Goal: Task Accomplishment & Management: Complete application form

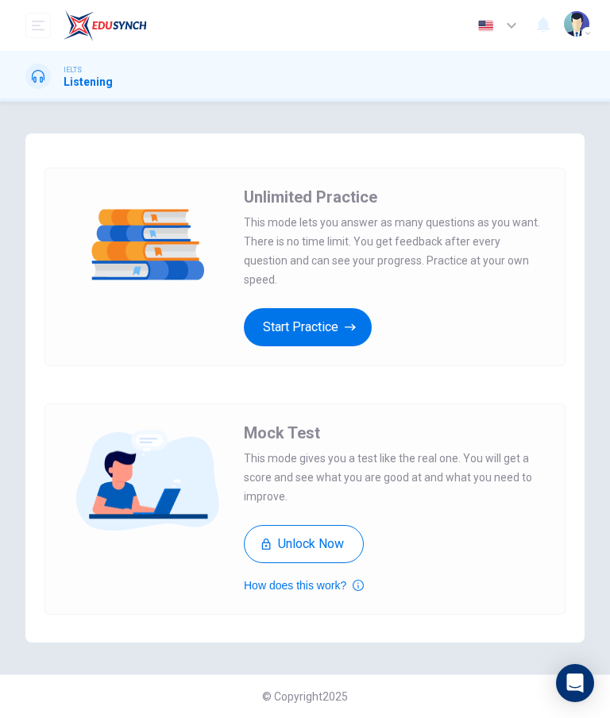
click at [259, 311] on button "Start Practice" at bounding box center [308, 327] width 128 height 38
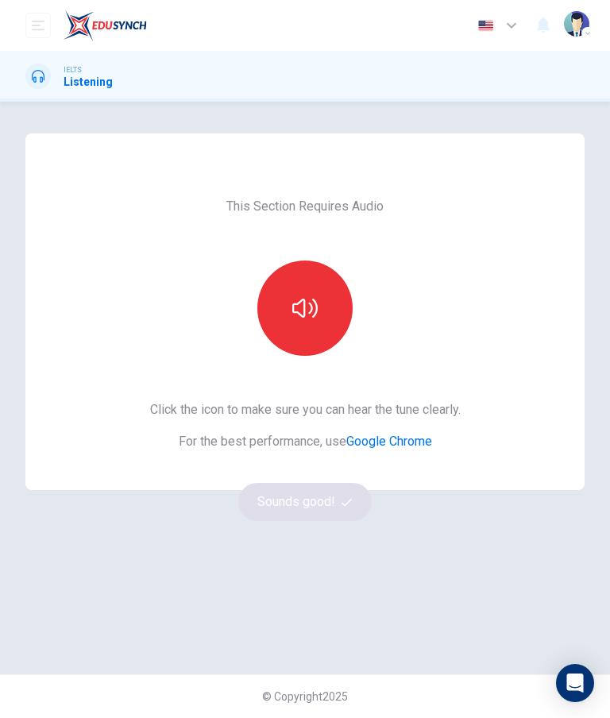
click at [309, 322] on button "button" at bounding box center [304, 307] width 95 height 95
click at [343, 500] on icon "button" at bounding box center [346, 502] width 10 height 10
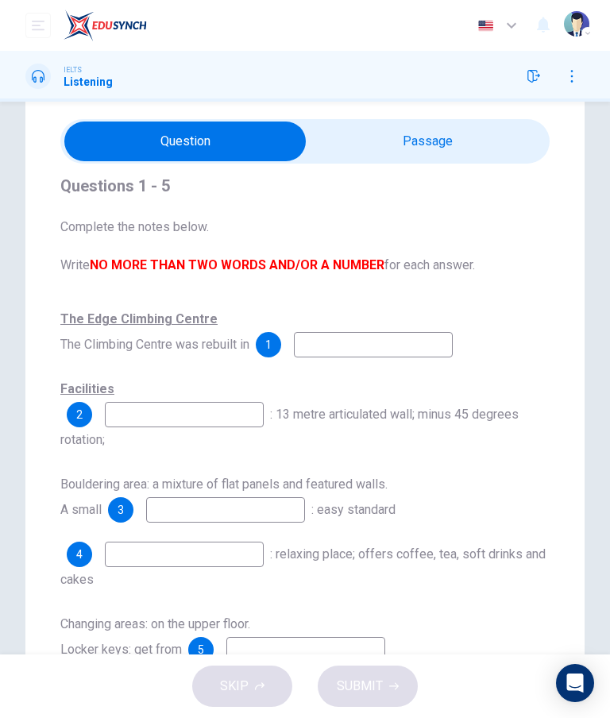
scroll to position [20, 0]
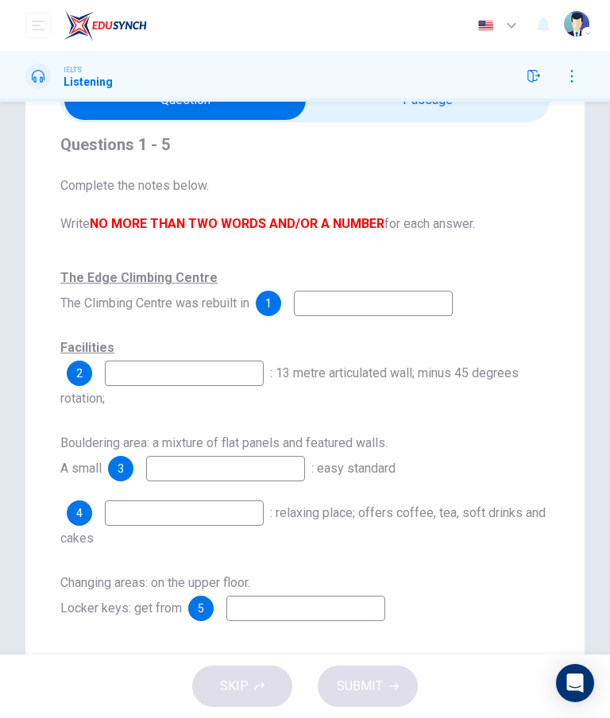
click at [604, 227] on div "Questions 1 - 5 Complete the notes below. Write NO MORE THAN TWO WORDS AND/OR A…" at bounding box center [305, 362] width 610 height 639
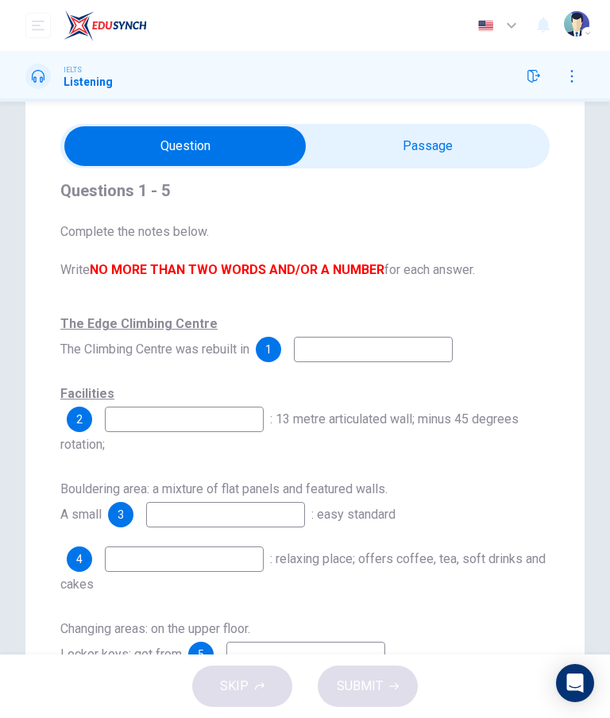
scroll to position [44, 0]
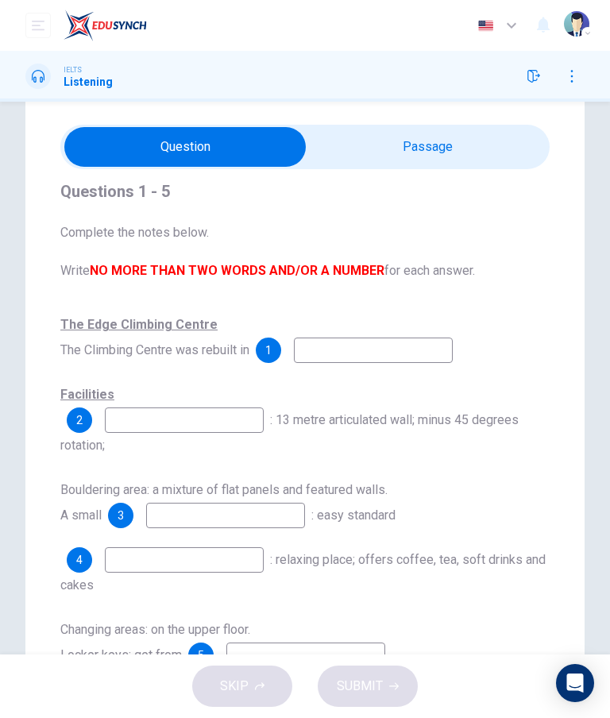
click at [477, 158] on input "checkbox" at bounding box center [185, 147] width 734 height 40
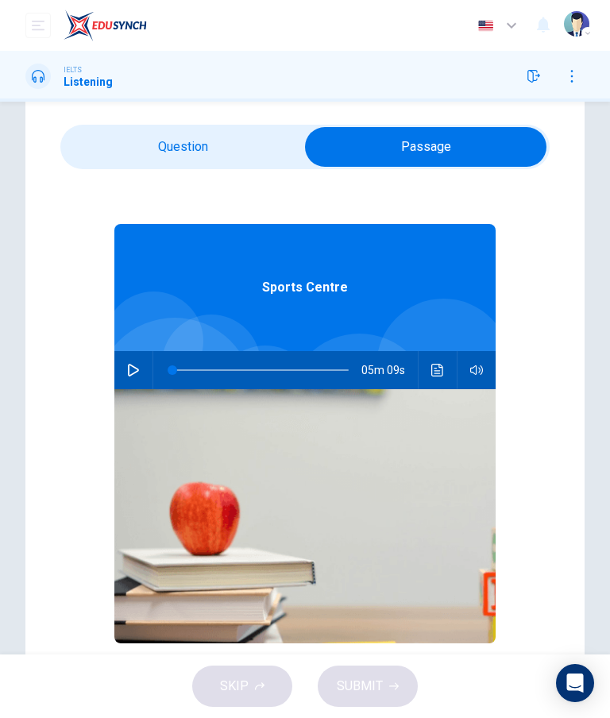
click at [498, 143] on input "checkbox" at bounding box center [426, 147] width 734 height 40
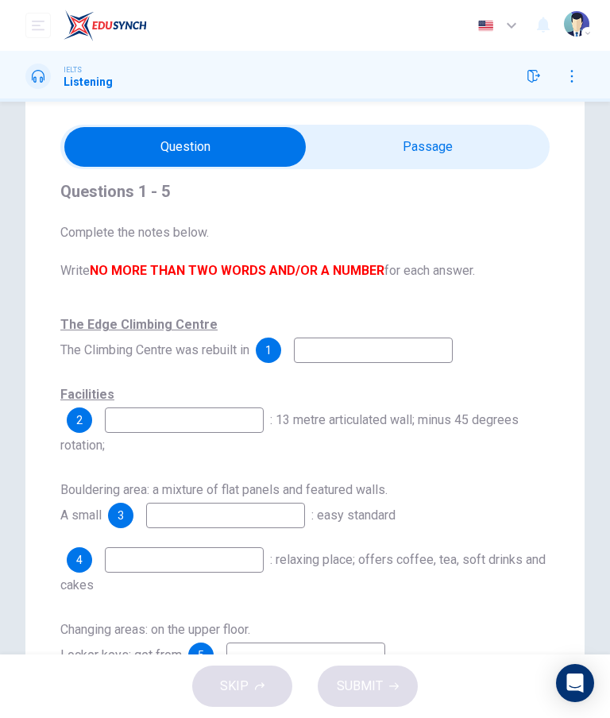
scroll to position [52, 0]
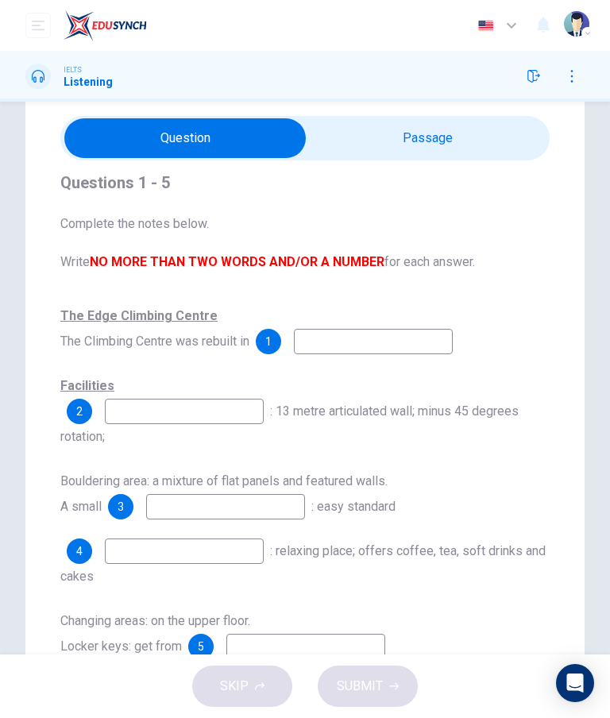
click at [500, 145] on input "checkbox" at bounding box center [185, 138] width 734 height 40
checkbox input "true"
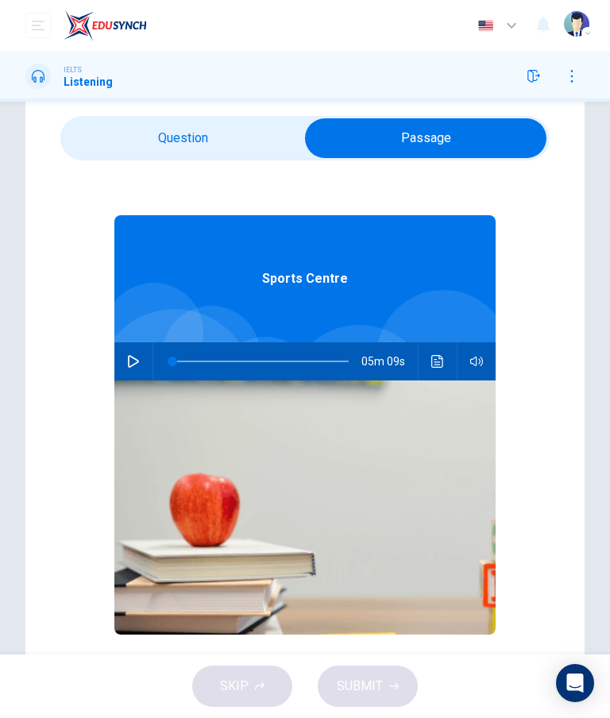
click at [141, 372] on button "button" at bounding box center [133, 361] width 25 height 38
type input "2"
click at [104, 122] on input "checkbox" at bounding box center [426, 138] width 734 height 40
checkbox input "false"
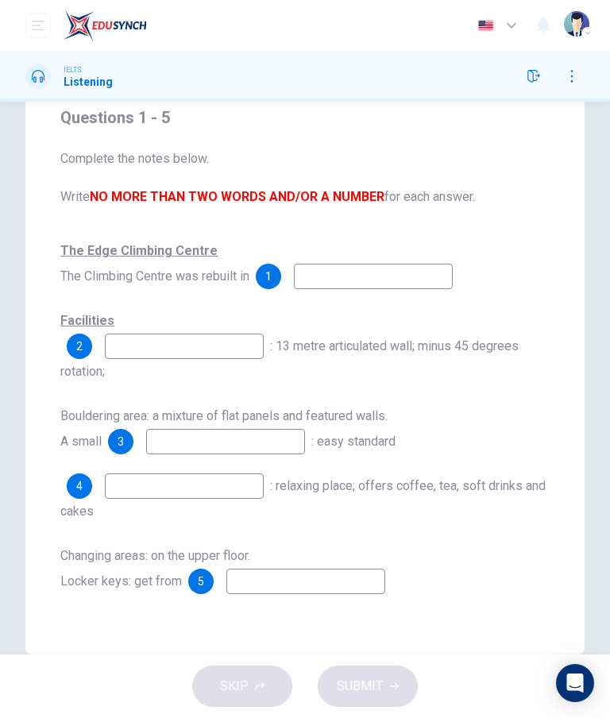
scroll to position [116, 0]
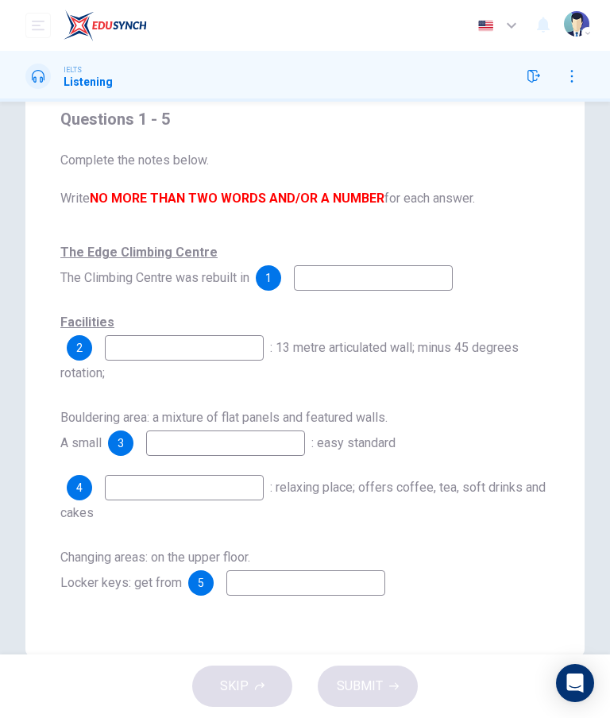
click at [435, 273] on input at bounding box center [373, 277] width 159 height 25
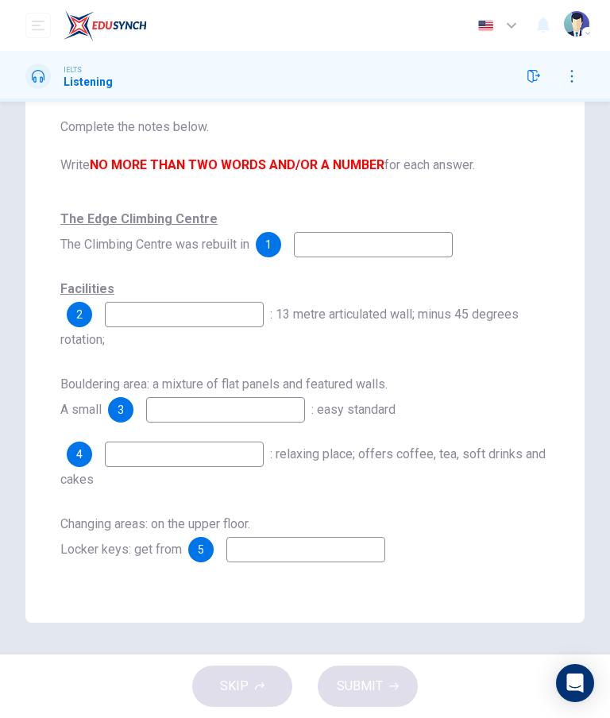
scroll to position [149, 0]
click at [443, 237] on input at bounding box center [373, 244] width 159 height 25
type input "1"
type input "1998"
click at [129, 314] on input at bounding box center [184, 314] width 159 height 25
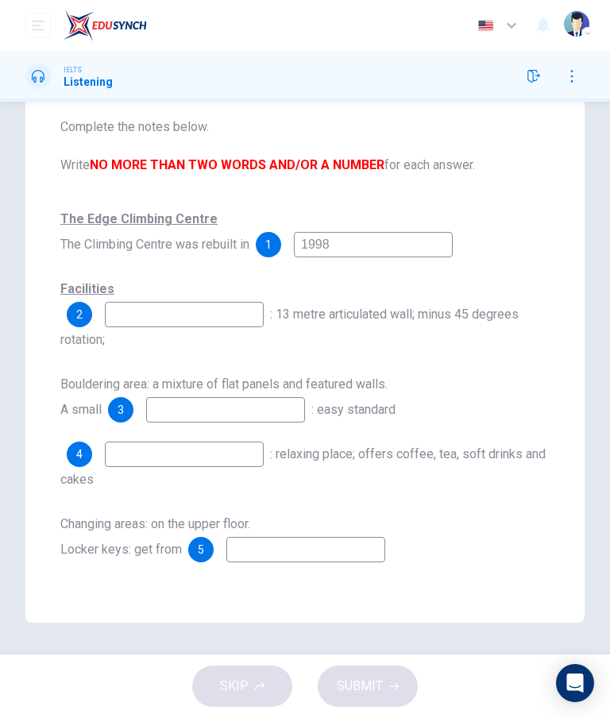
scroll to position [20, 0]
click at [373, 552] on input at bounding box center [305, 549] width 159 height 25
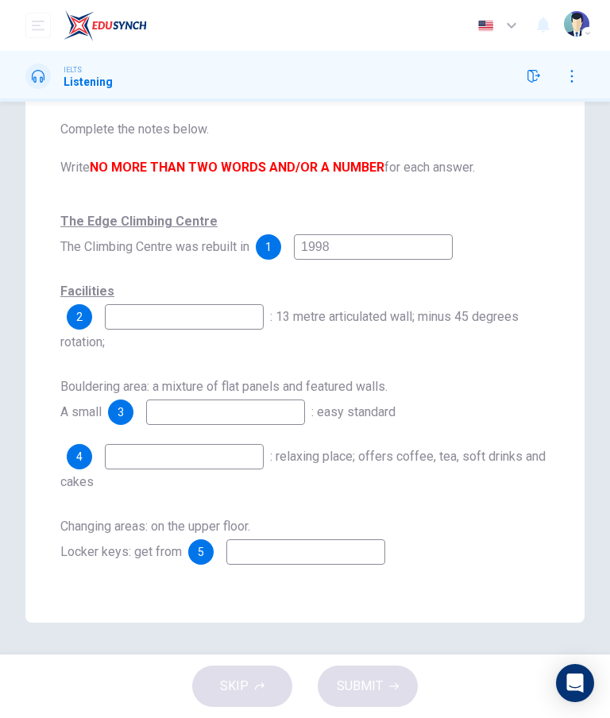
scroll to position [10, 0]
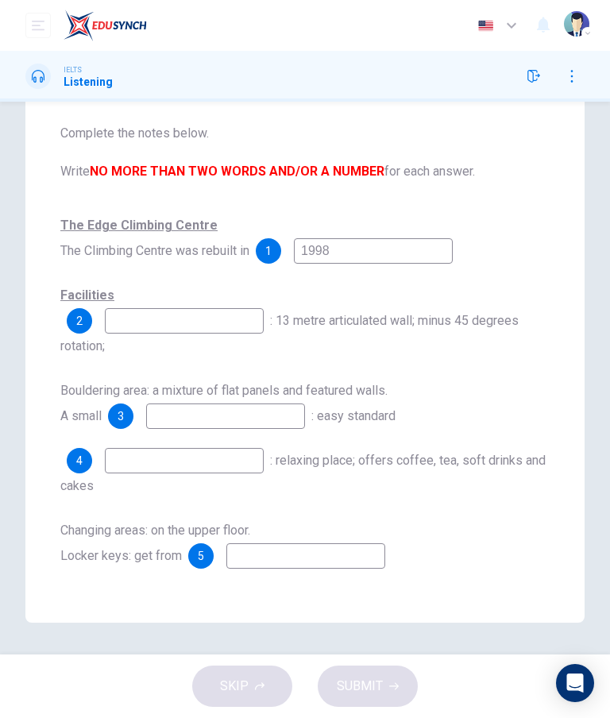
click at [118, 329] on input at bounding box center [184, 320] width 159 height 25
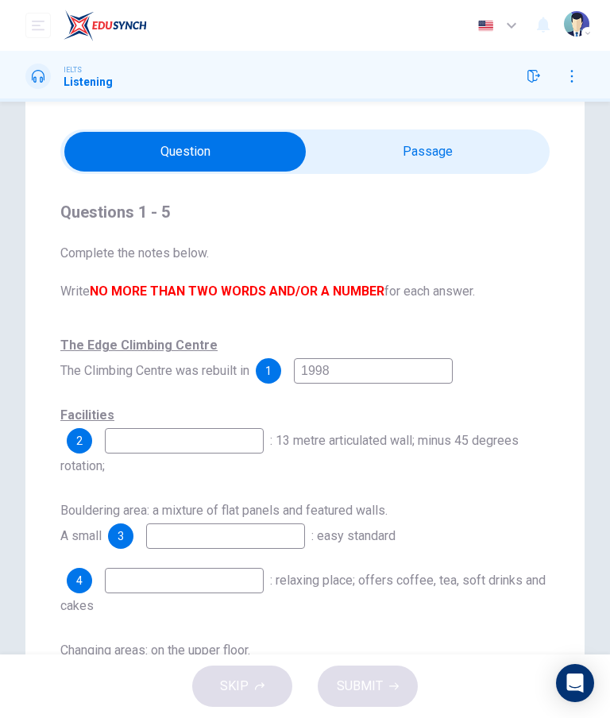
scroll to position [38, 0]
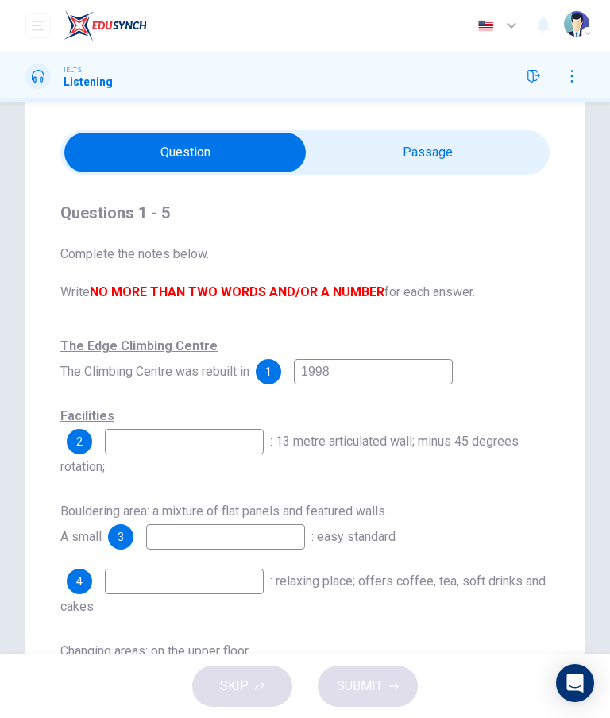
click at [601, 429] on div "Questions 1 - 5 Complete the notes below. Write NO MORE THAN TWO WORDS AND/OR A…" at bounding box center [305, 414] width 610 height 639
click at [502, 134] on input "checkbox" at bounding box center [185, 153] width 734 height 40
checkbox input "true"
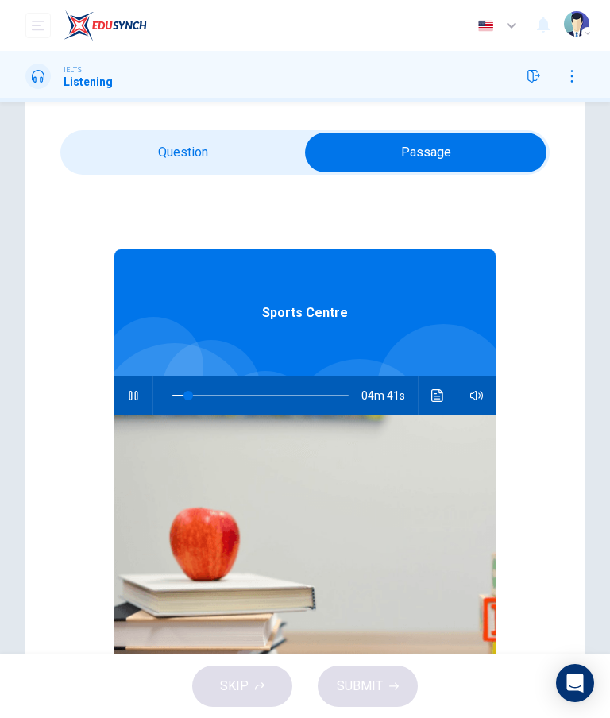
type input "9"
click at [98, 141] on input "checkbox" at bounding box center [426, 153] width 734 height 40
checkbox input "false"
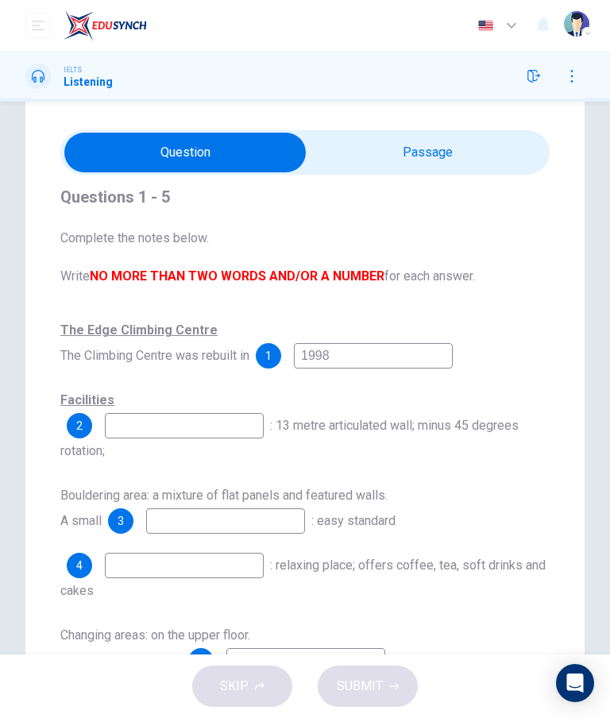
scroll to position [21, 0]
click at [607, 431] on div "Questions 1 - 5 Complete the notes below. Write NO MORE THAN TWO WORDS AND/OR A…" at bounding box center [305, 414] width 610 height 639
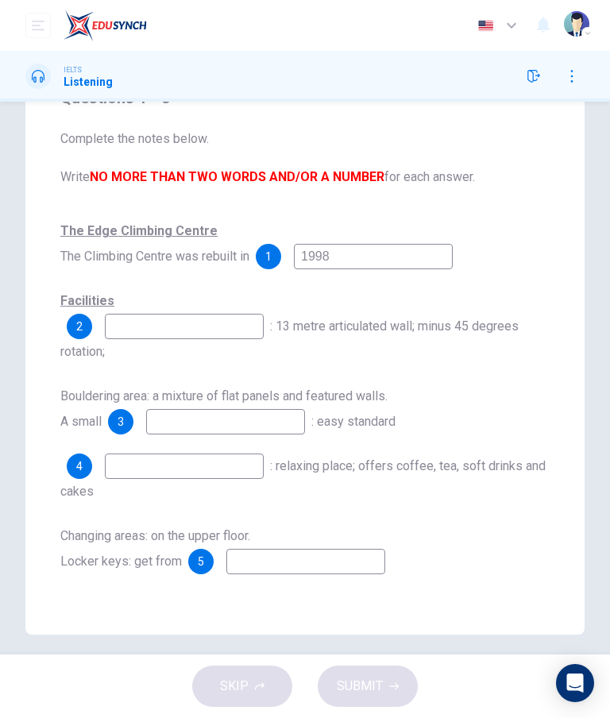
scroll to position [139, 0]
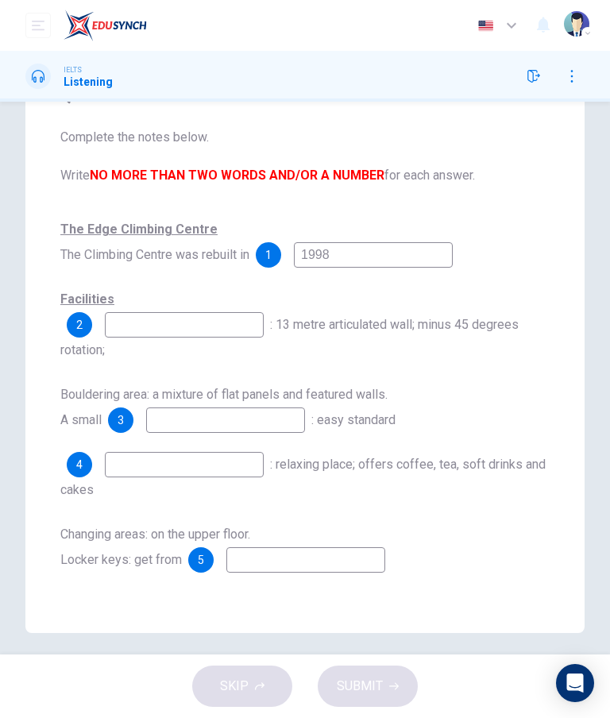
click at [602, 439] on div "Questions 1 - 5 Complete the notes below. Write NO MORE THAN TWO WORDS AND/OR A…" at bounding box center [305, 313] width 610 height 639
click at [144, 327] on input at bounding box center [184, 324] width 159 height 25
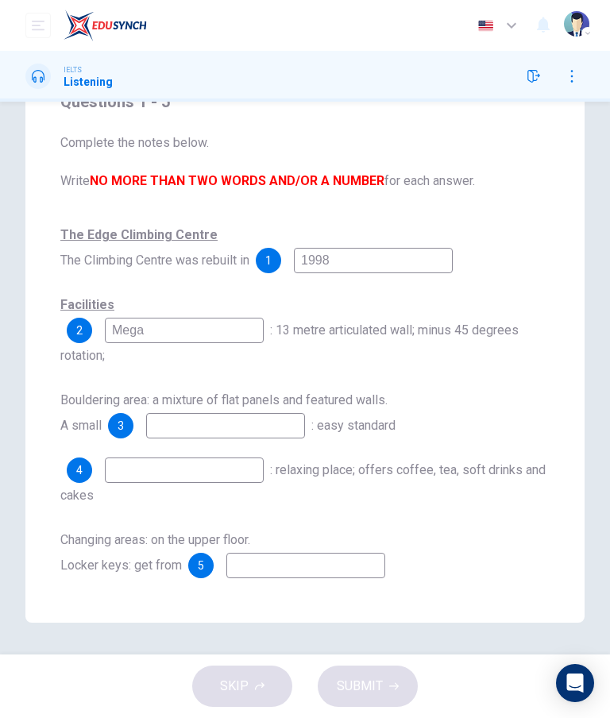
scroll to position [-1, 0]
type input "Mega"
click at [601, 425] on div "Questions 1 - 5 Complete the notes below. Write NO MORE THAN TWO WORDS AND/OR A…" at bounding box center [305, 303] width 610 height 639
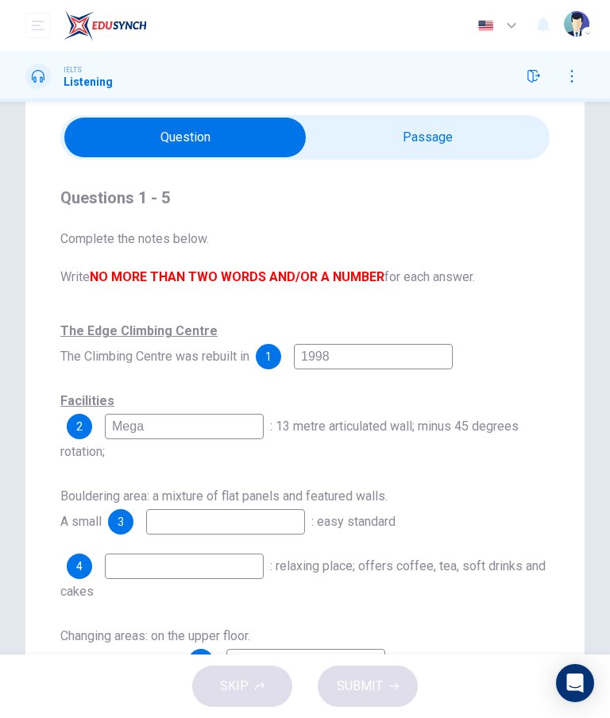
scroll to position [52, 0]
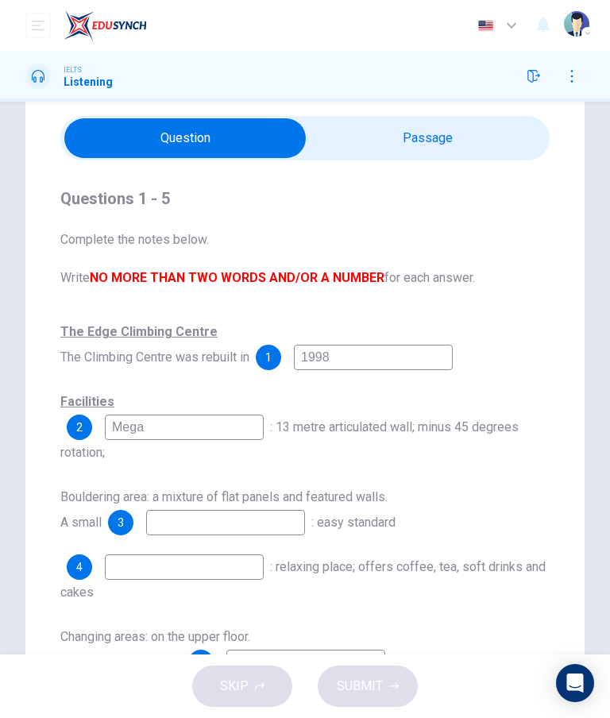
click at [600, 434] on div "Questions 1 - 5 Complete the notes below. Write NO MORE THAN TWO WORDS AND/OR A…" at bounding box center [305, 400] width 610 height 639
click at [162, 417] on input "Mega" at bounding box center [184, 427] width 159 height 25
click at [480, 122] on input "checkbox" at bounding box center [185, 138] width 734 height 40
checkbox input "true"
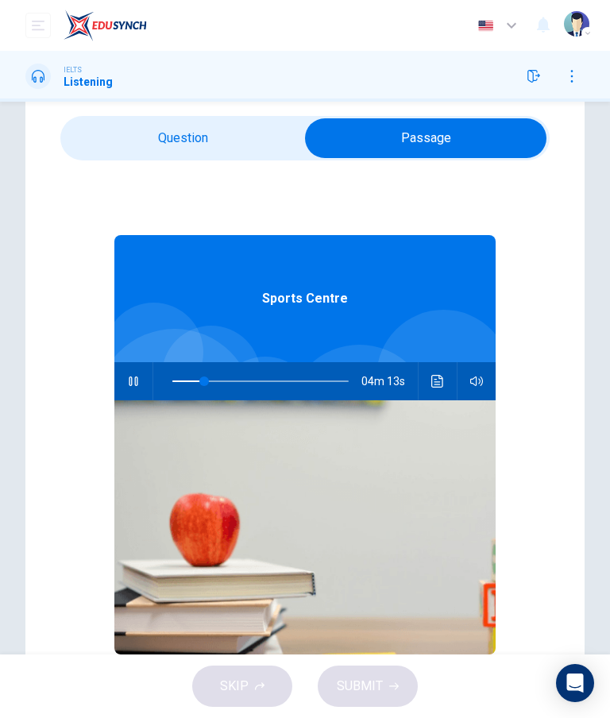
type input "18"
click at [239, 143] on input "checkbox" at bounding box center [426, 138] width 734 height 40
checkbox input "false"
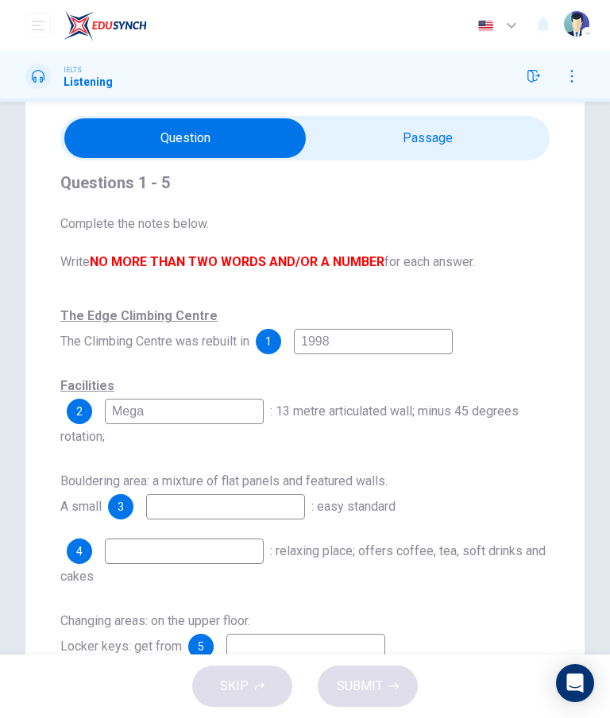
scroll to position [20, 0]
click at [170, 417] on input "Mega" at bounding box center [184, 411] width 159 height 25
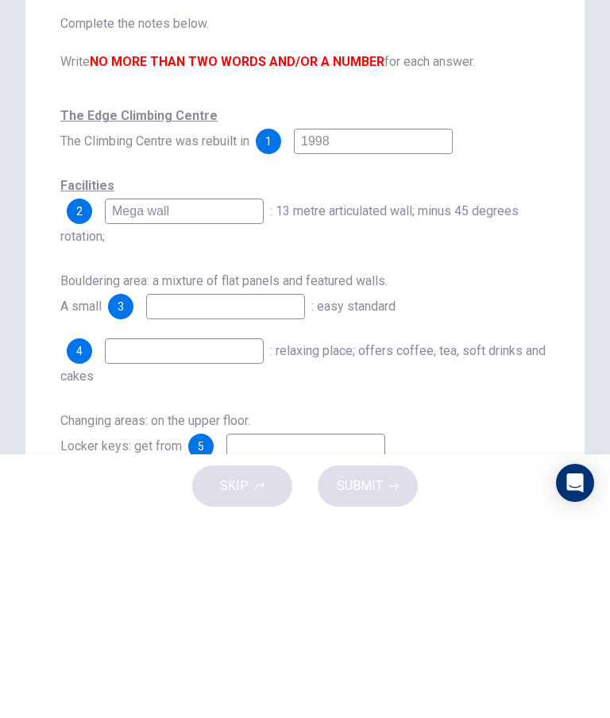
type input "Mega wall"
click at [167, 494] on input at bounding box center [225, 506] width 159 height 25
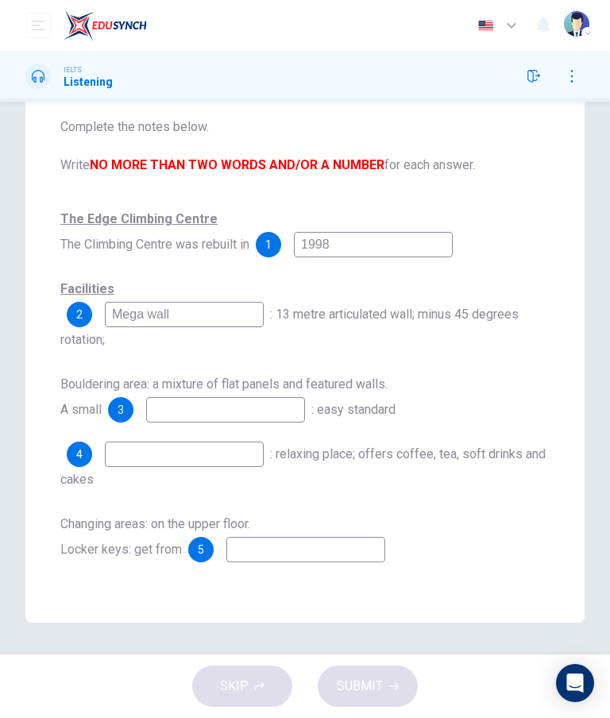
click at [159, 409] on input at bounding box center [225, 409] width 159 height 25
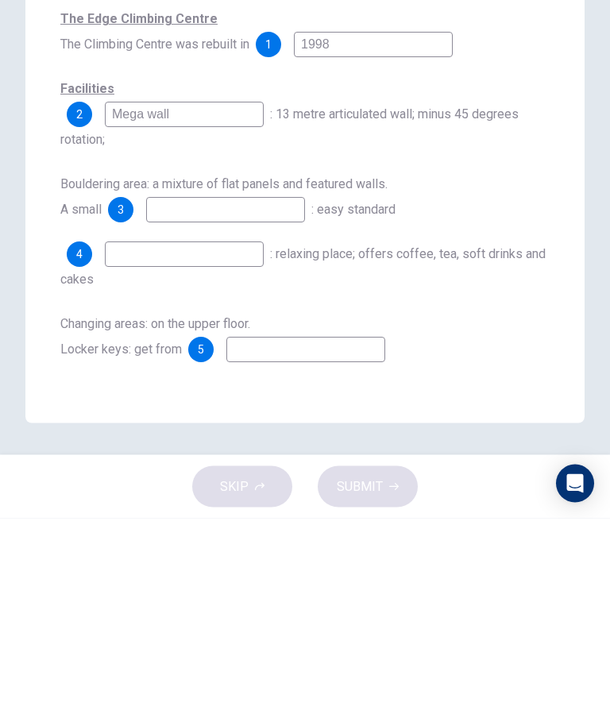
click at [122, 442] on input at bounding box center [184, 454] width 159 height 25
type input "W"
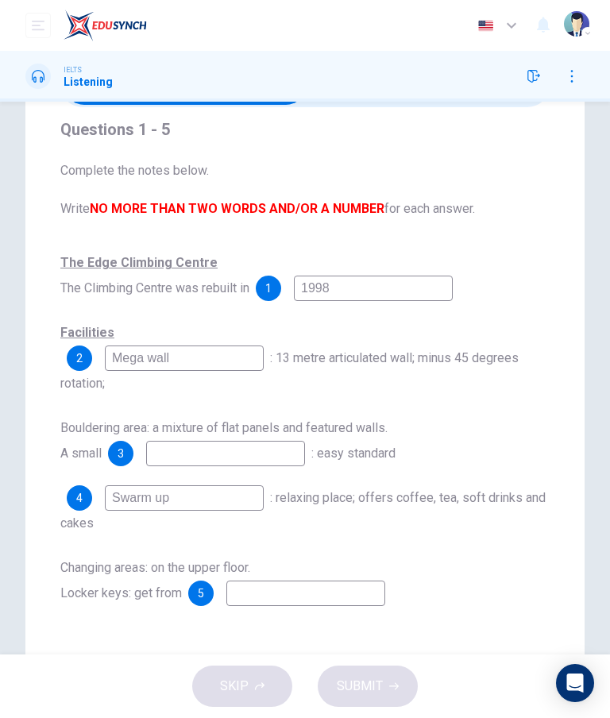
scroll to position [115, 0]
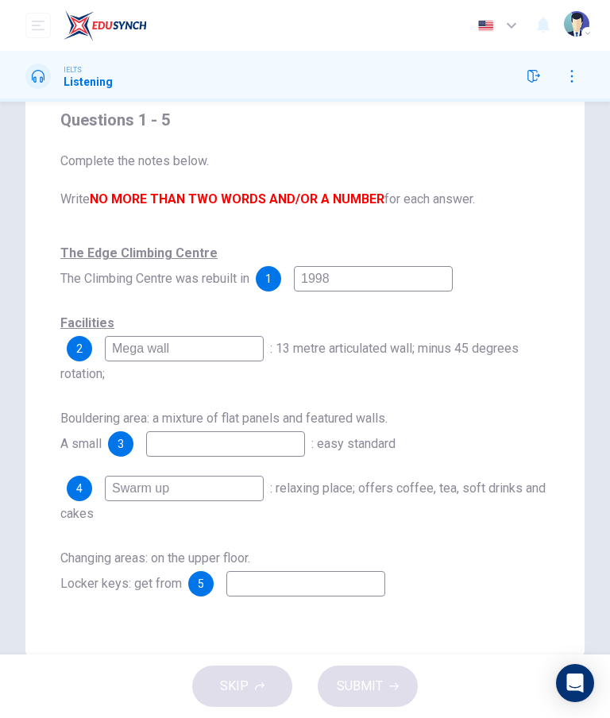
type input "Swarm up"
click at [172, 442] on input at bounding box center [225, 443] width 159 height 25
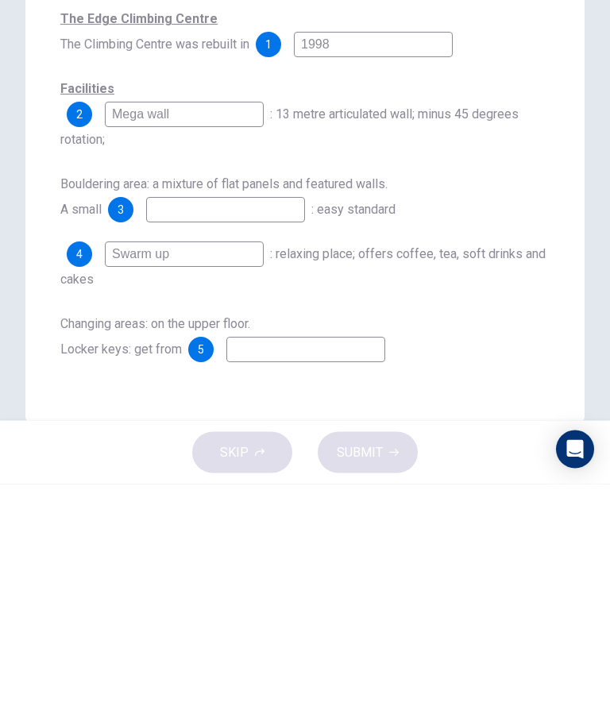
type input "W"
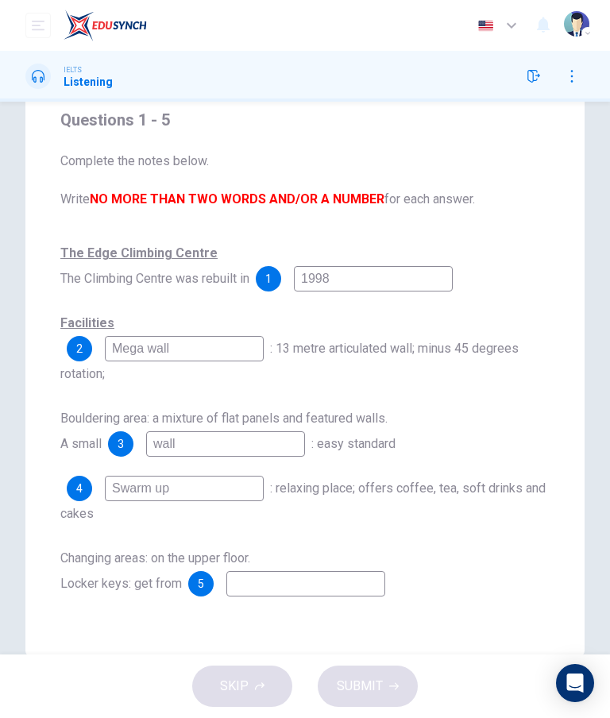
type input "wall"
click at [365, 581] on input at bounding box center [305, 583] width 159 height 25
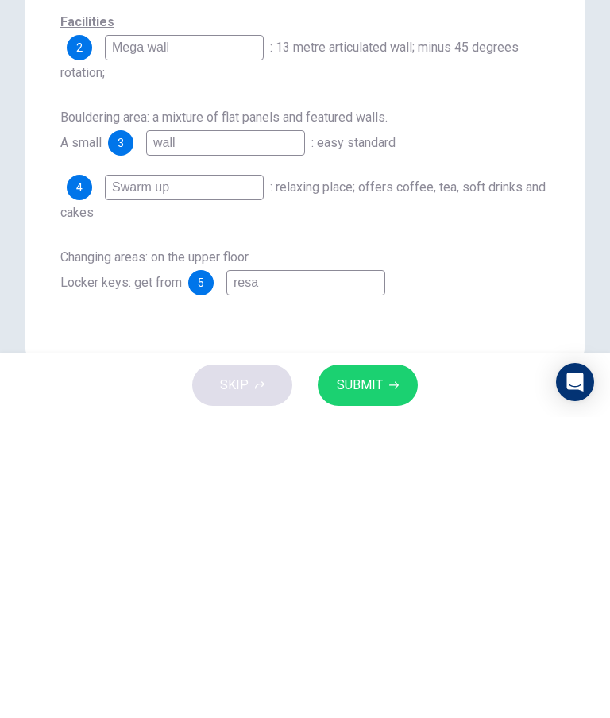
type input "res"
type input "61"
type input "re"
type input "61"
type input "r"
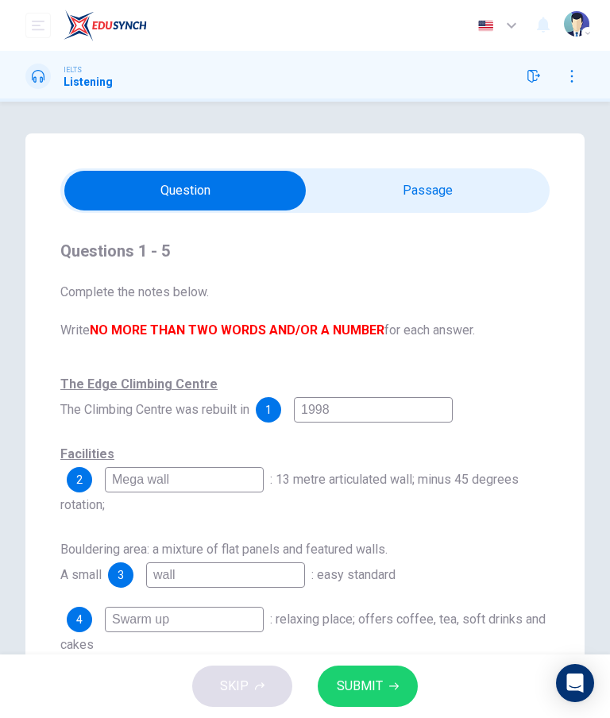
scroll to position [0, 0]
type input "62"
click at [476, 188] on input "checkbox" at bounding box center [185, 191] width 734 height 40
checkbox input "true"
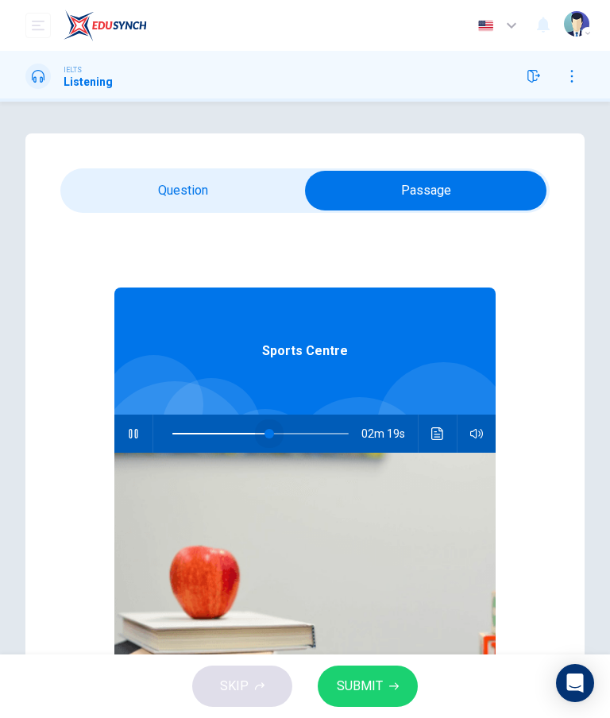
type input "55"
click at [249, 199] on input "checkbox" at bounding box center [426, 191] width 734 height 40
checkbox input "false"
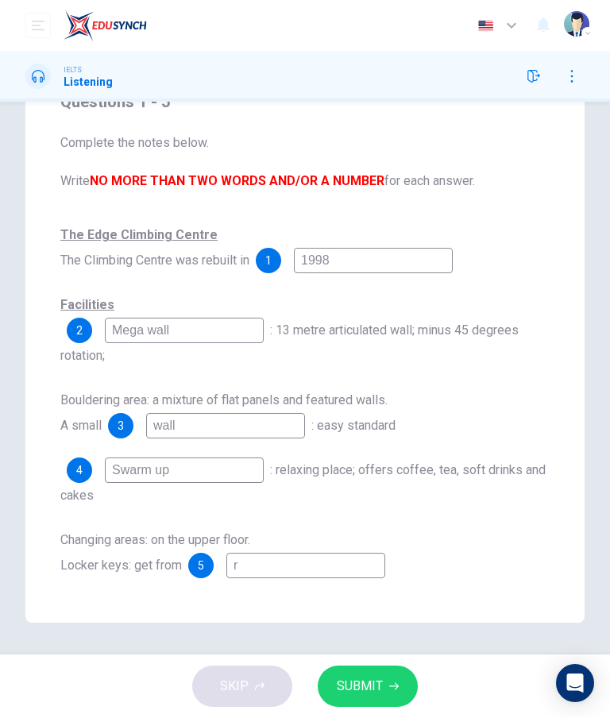
scroll to position [149, 0]
click at [379, 571] on input "r" at bounding box center [305, 565] width 159 height 25
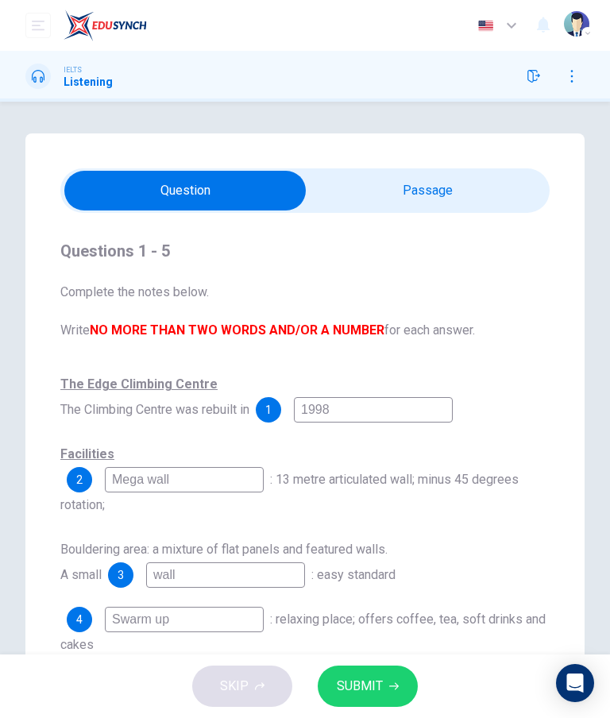
scroll to position [-1, 0]
click at [495, 183] on input "checkbox" at bounding box center [185, 191] width 734 height 40
checkbox input "true"
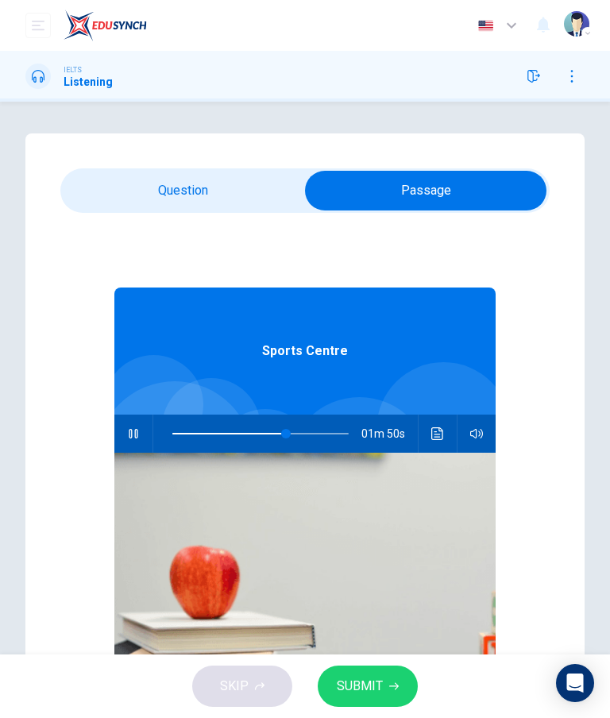
type input "65"
click at [98, 176] on input "checkbox" at bounding box center [426, 191] width 734 height 40
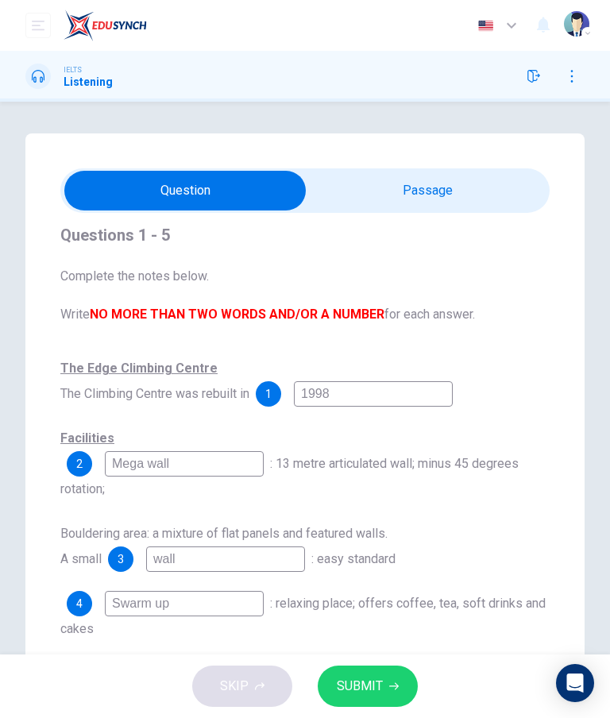
scroll to position [-1, 0]
click at [481, 190] on input "checkbox" at bounding box center [185, 191] width 734 height 40
checkbox input "true"
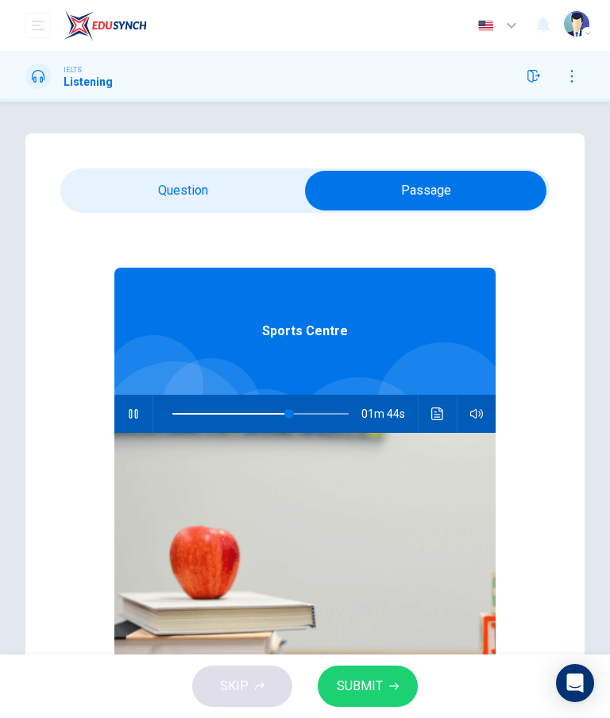
type input "66"
click at [110, 184] on input "checkbox" at bounding box center [426, 191] width 734 height 40
checkbox input "false"
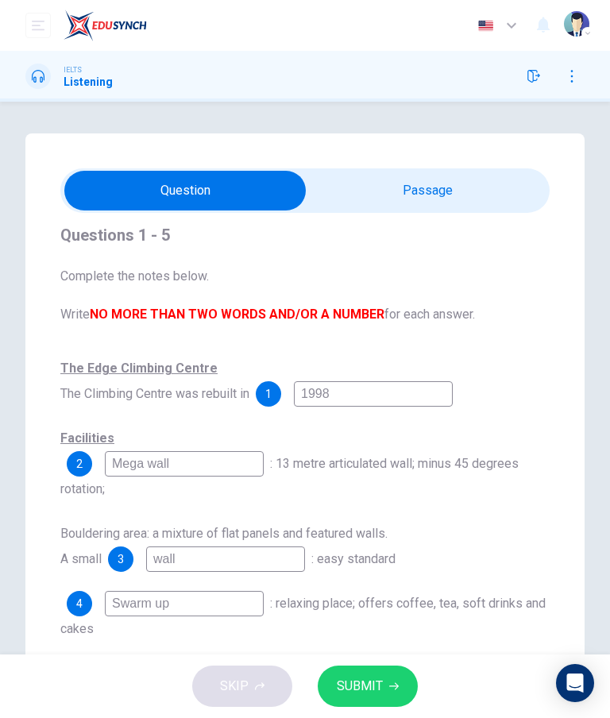
click at [599, 376] on div "Questions 1 - 5 Complete the notes below. Write NO MORE THAN TWO WORDS AND/OR A…" at bounding box center [305, 452] width 610 height 639
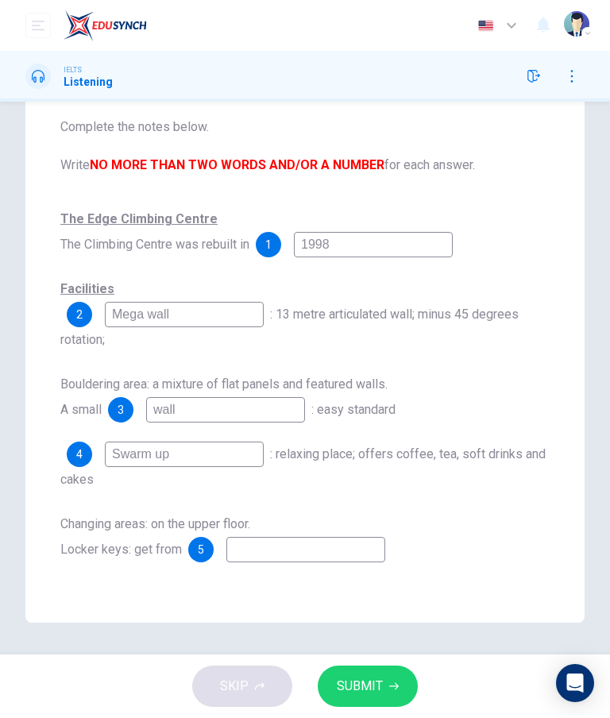
click at [380, 691] on span "SUBMIT" at bounding box center [360, 686] width 46 height 22
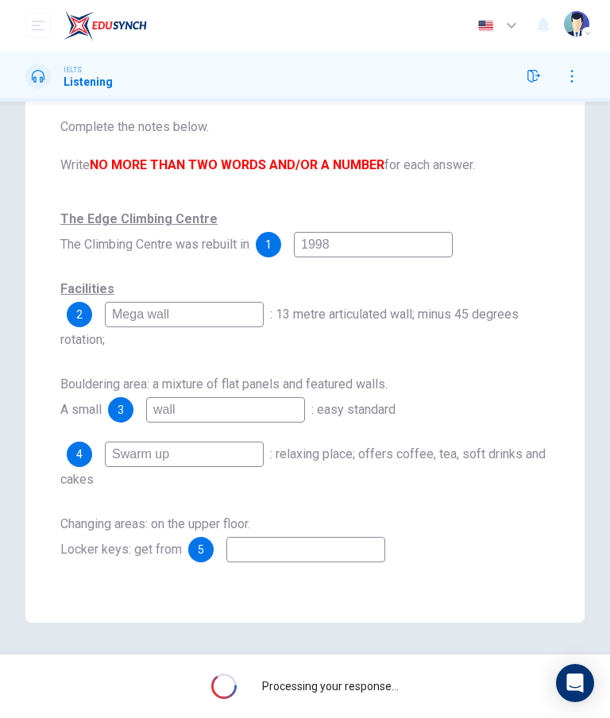
scroll to position [149, 0]
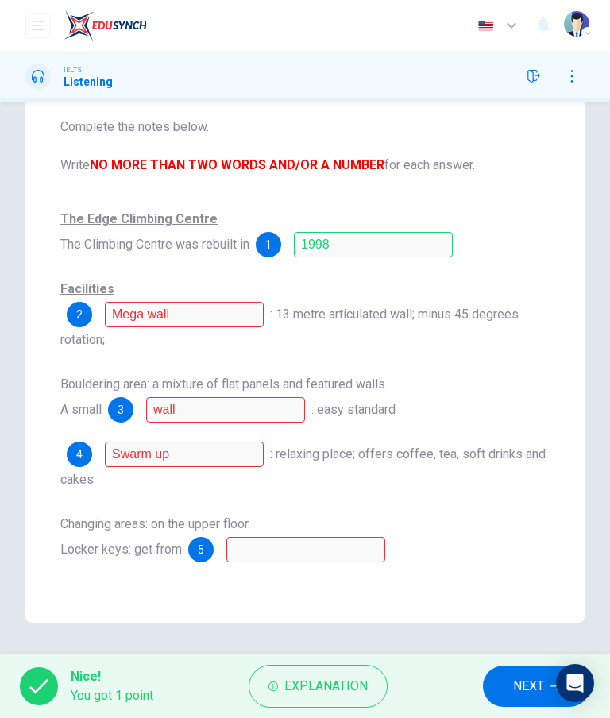
click at [76, 316] on span "2" at bounding box center [79, 314] width 6 height 11
click at [87, 302] on div "2" at bounding box center [79, 314] width 25 height 25
click at [77, 309] on span "2" at bounding box center [79, 314] width 6 height 11
click at [118, 405] on div "3" at bounding box center [120, 409] width 25 height 25
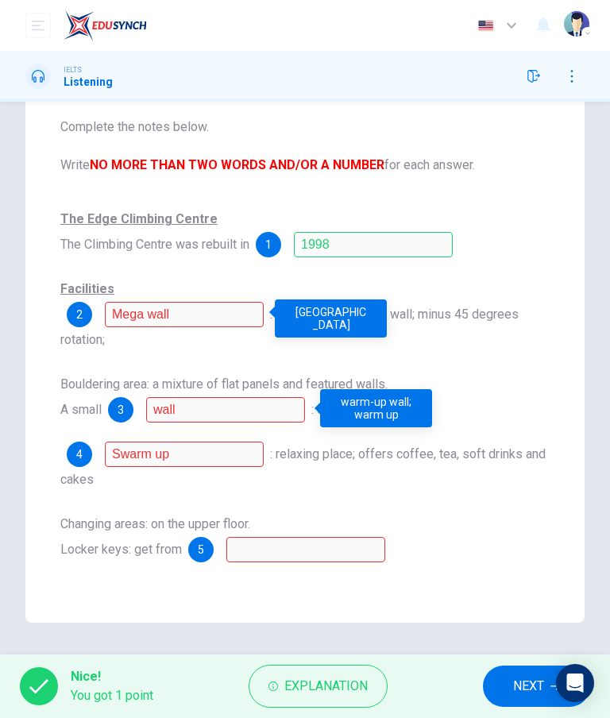
click at [79, 459] on span "4" at bounding box center [79, 454] width 6 height 11
click at [76, 457] on span "4" at bounding box center [79, 454] width 6 height 11
click at [87, 442] on div "4 Swarm up" at bounding box center [165, 454] width 197 height 25
click at [87, 442] on div "4" at bounding box center [79, 454] width 25 height 25
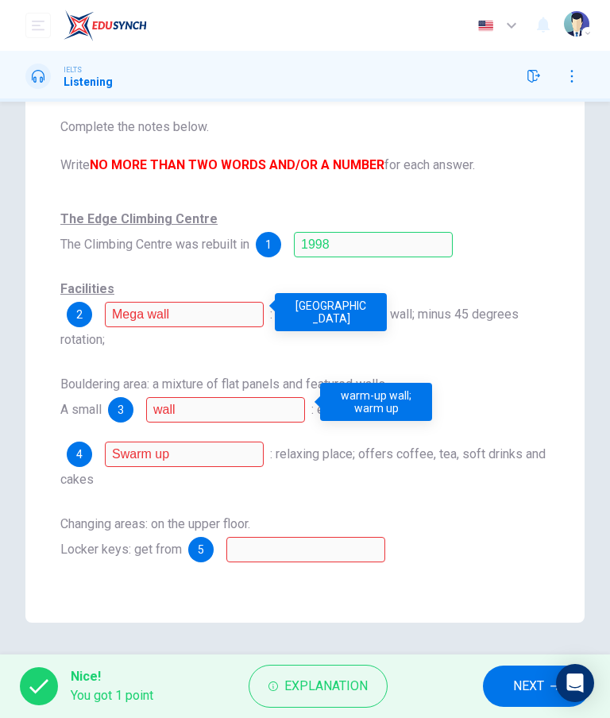
scroll to position [155, 0]
click at [75, 442] on div "4" at bounding box center [79, 454] width 25 height 25
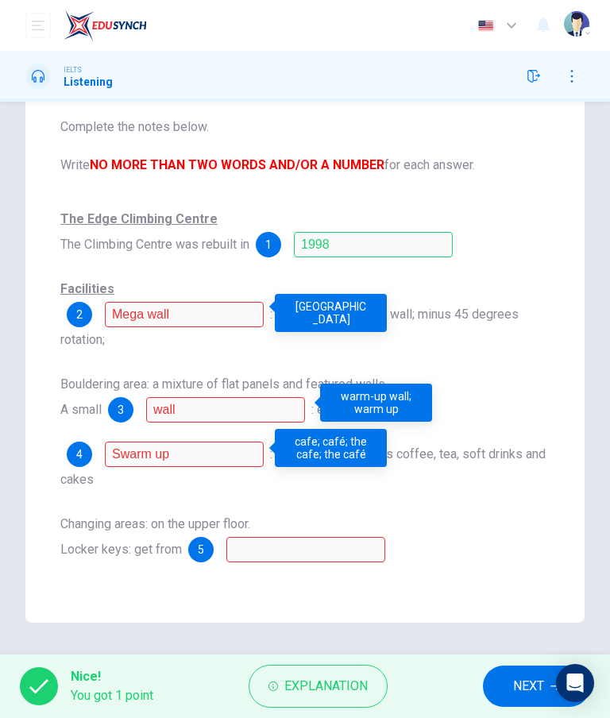
click at [79, 449] on span "4" at bounding box center [79, 454] width 6 height 11
click at [83, 449] on div "4" at bounding box center [79, 454] width 25 height 25
click at [76, 449] on span "4" at bounding box center [79, 454] width 6 height 11
click at [524, 686] on span "NEXT" at bounding box center [528, 686] width 31 height 22
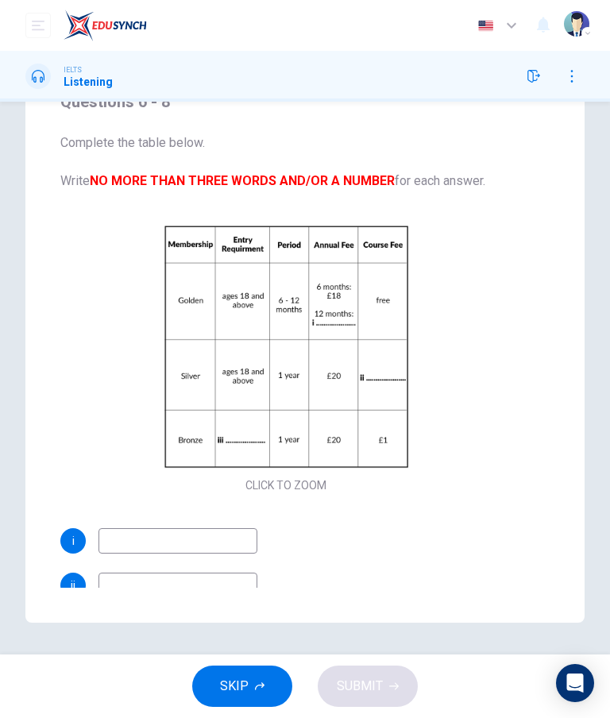
scroll to position [0, 0]
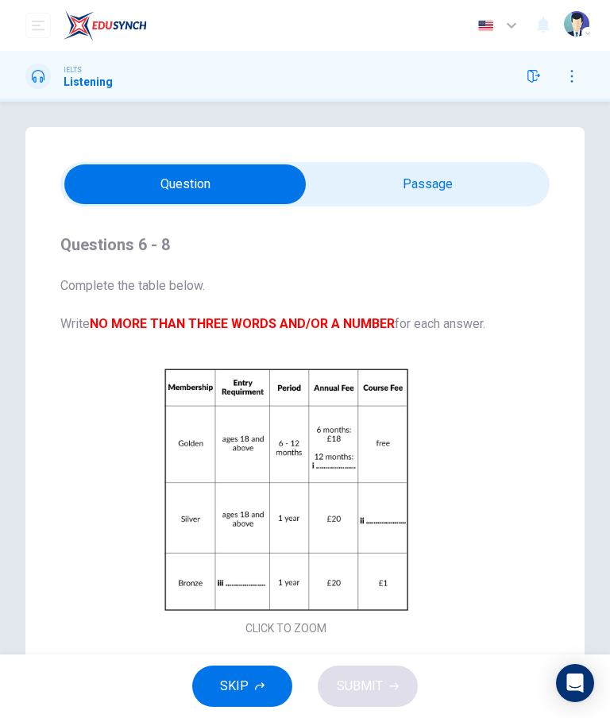
type input "78"
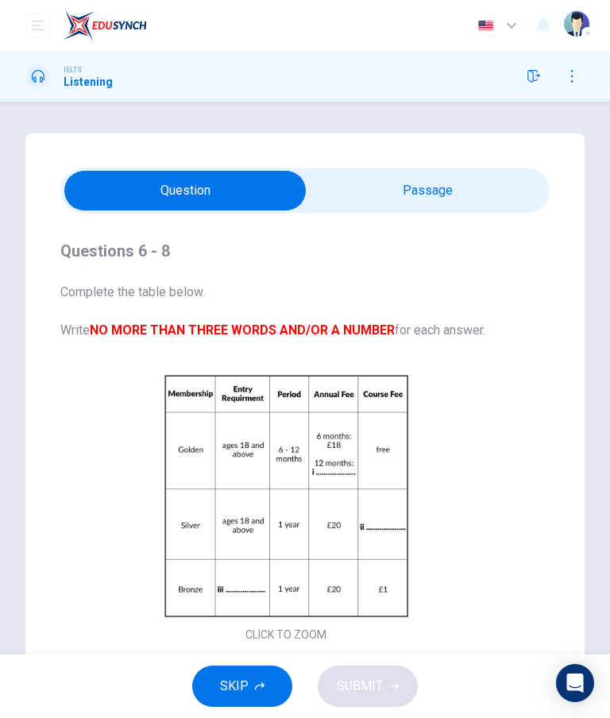
click at [523, 184] on input "checkbox" at bounding box center [185, 191] width 734 height 40
checkbox input "true"
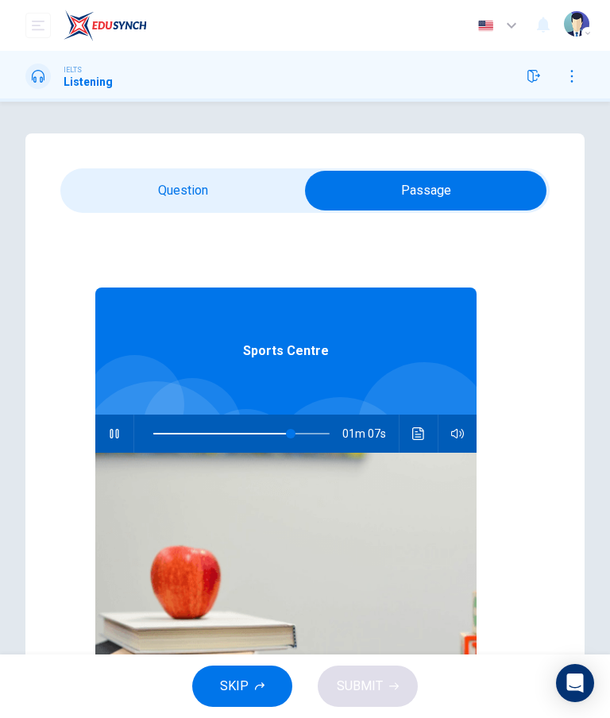
type input "78"
click at [104, 193] on input "checkbox" at bounding box center [426, 191] width 734 height 40
checkbox input "false"
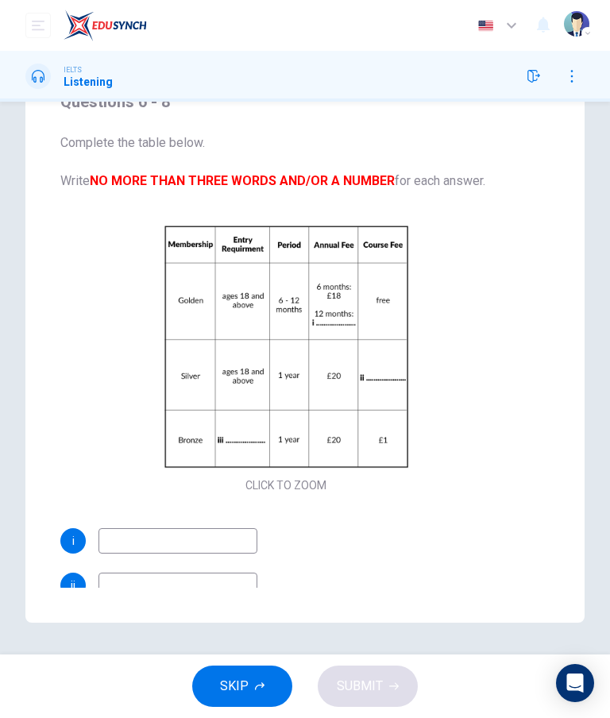
scroll to position [149, 0]
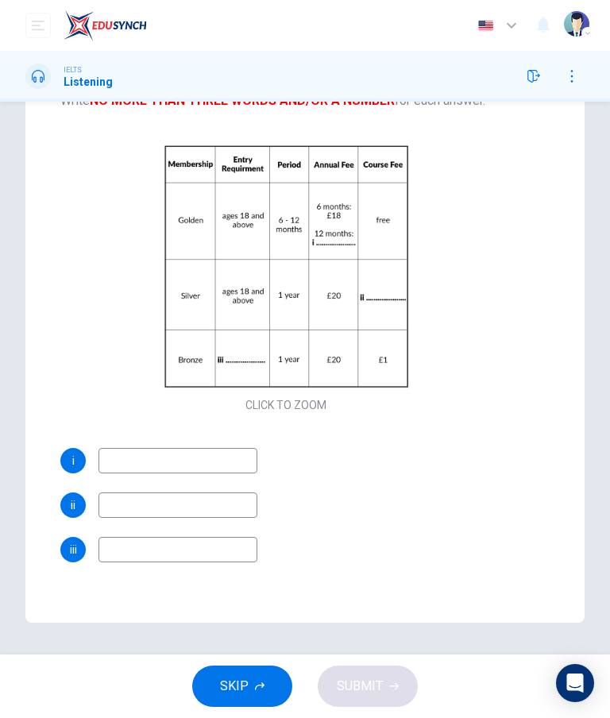
click at [141, 471] on input at bounding box center [177, 460] width 159 height 25
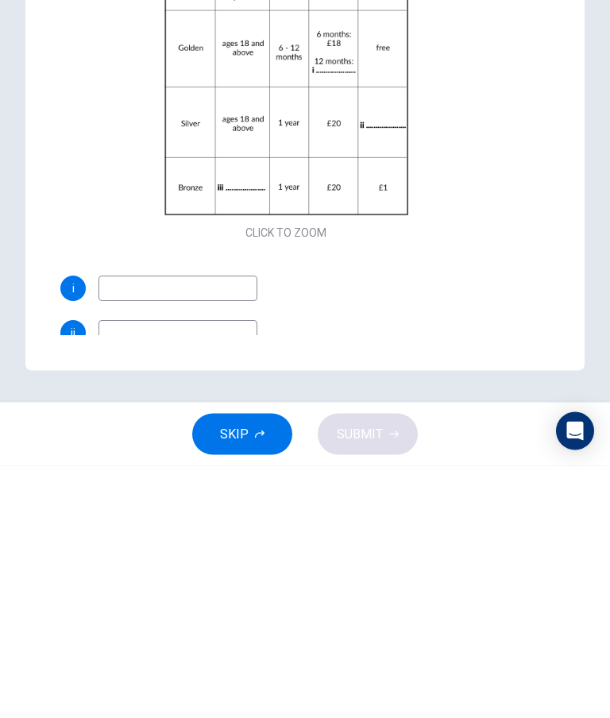
click at [608, 303] on div "Questions 6 - 8 Complete the table below. Write NO MORE THAN THREE WORDS AND/OR…" at bounding box center [305, 303] width 610 height 639
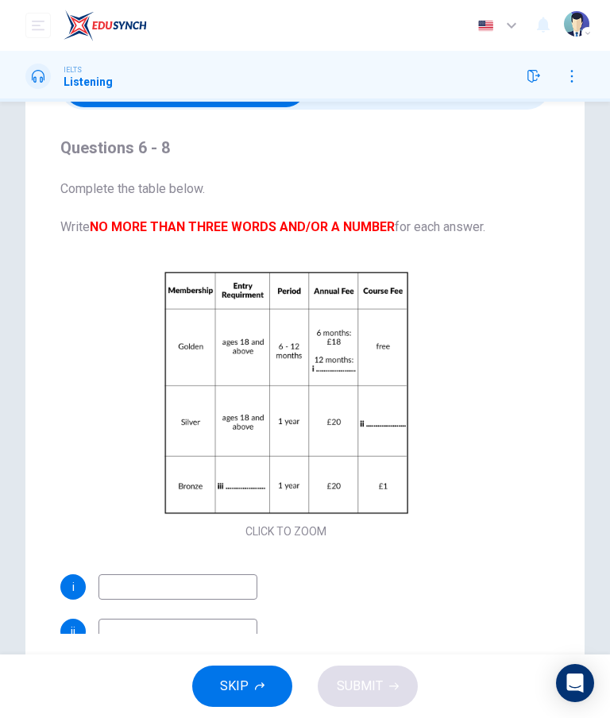
scroll to position [0, 0]
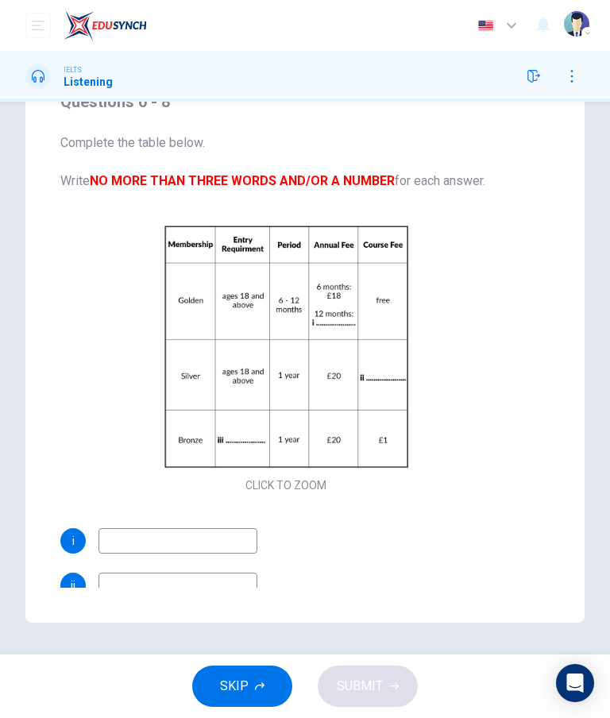
click at [548, 362] on div "Questions 6 - 8 Complete the table below. Write NO MORE THAN THREE WORDS AND/OR…" at bounding box center [304, 326] width 489 height 524
click at [604, 274] on div "Questions 6 - 8 Complete the table below. Write NO MORE THAN THREE WORDS AND/OR…" at bounding box center [305, 303] width 610 height 639
click at [607, 294] on div "Questions 6 - 8 Complete the table below. Write NO MORE THAN THREE WORDS AND/OR…" at bounding box center [305, 303] width 610 height 639
click at [528, 80] on icon "button" at bounding box center [533, 76] width 13 height 13
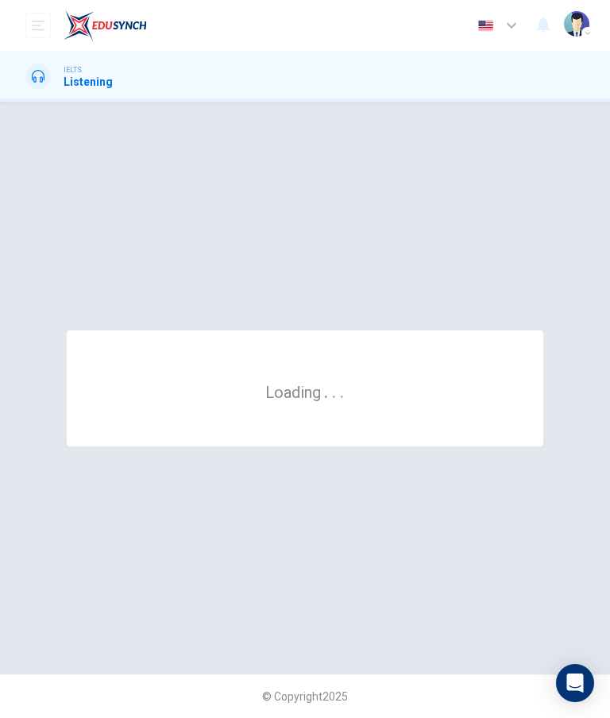
scroll to position [0, 0]
